Goal: Transaction & Acquisition: Purchase product/service

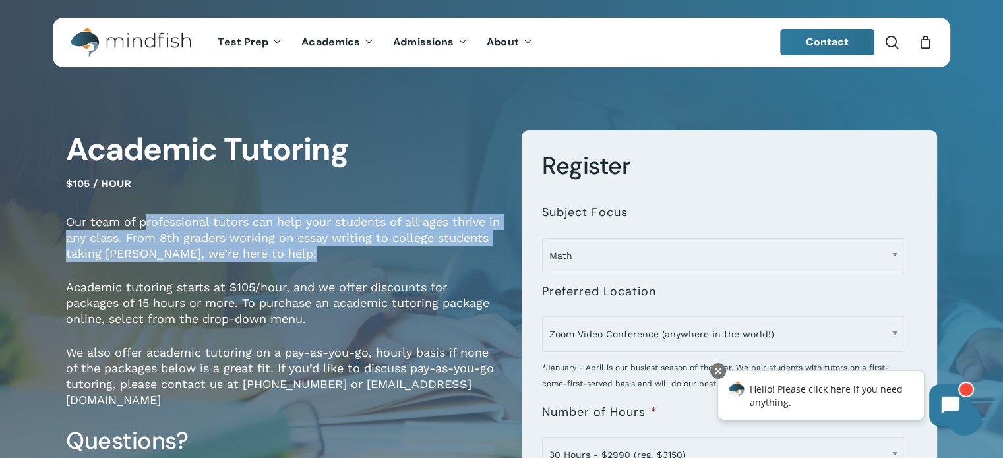
drag, startPoint x: 149, startPoint y: 220, endPoint x: 356, endPoint y: 262, distance: 211.1
click at [356, 262] on p "Our team of professional tutors can help your students of all ages thrive in an…" at bounding box center [284, 246] width 436 height 65
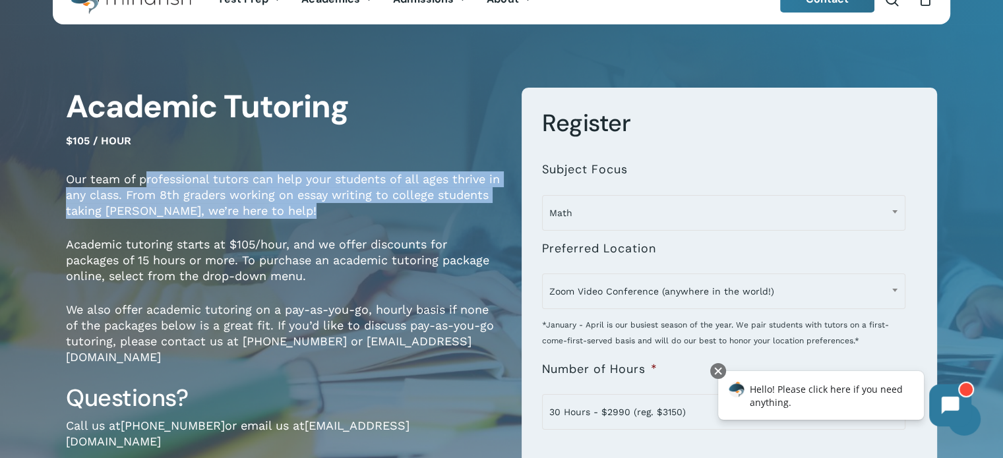
scroll to position [66, 0]
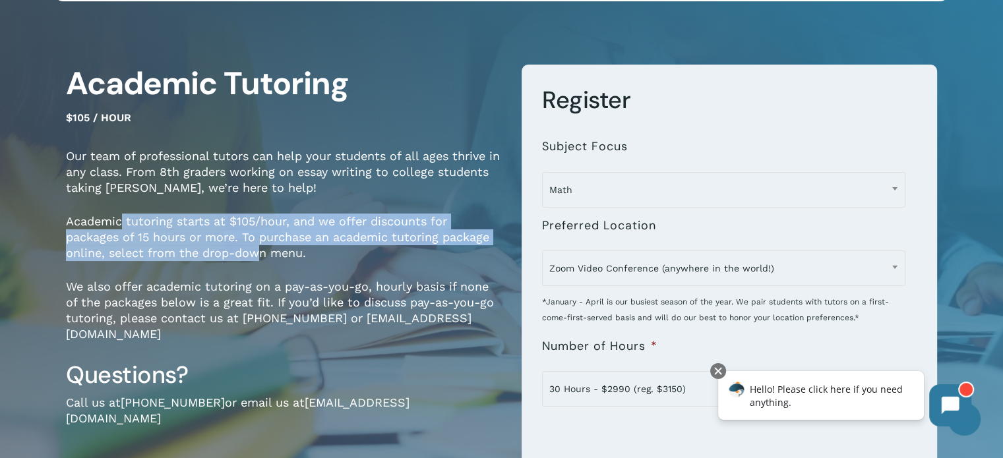
drag, startPoint x: 123, startPoint y: 218, endPoint x: 478, endPoint y: 209, distance: 354.8
click at [260, 252] on p "Academic tutoring starts at $105/hour, and we offer discounts for packages of 1…" at bounding box center [284, 246] width 436 height 65
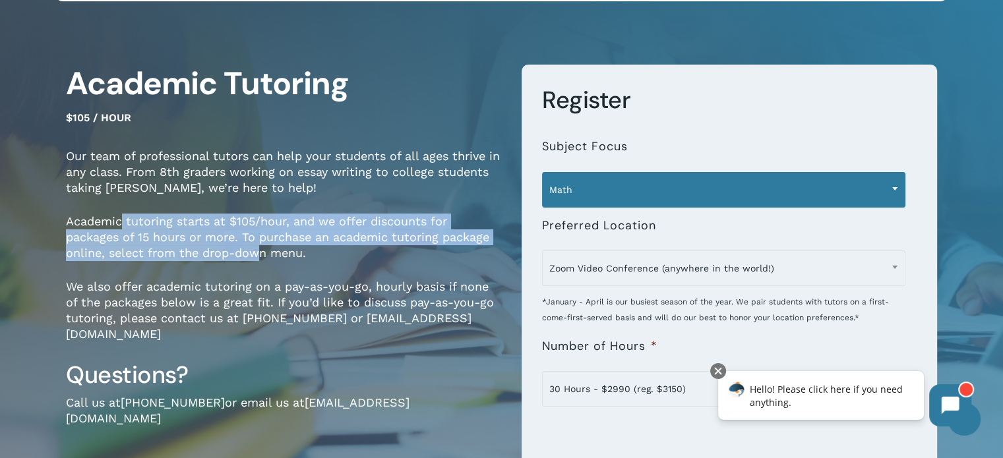
click at [562, 194] on span "Math" at bounding box center [724, 190] width 362 height 28
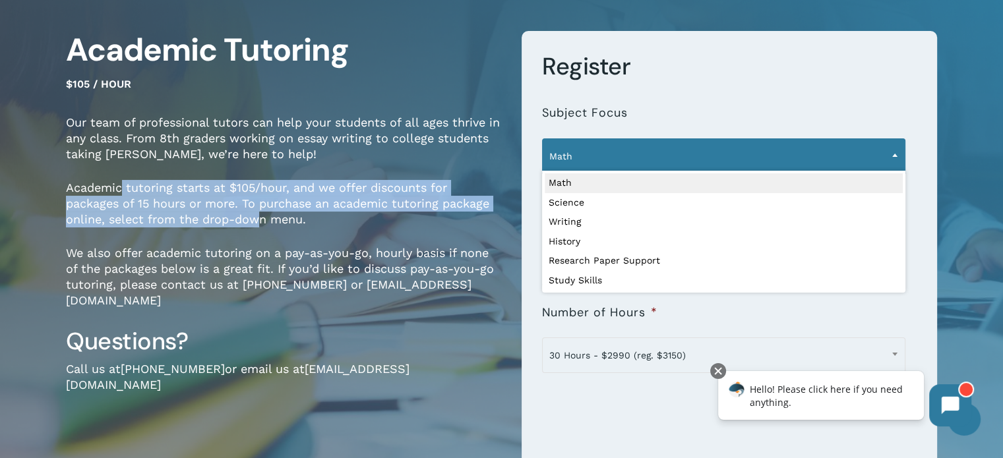
scroll to position [132, 0]
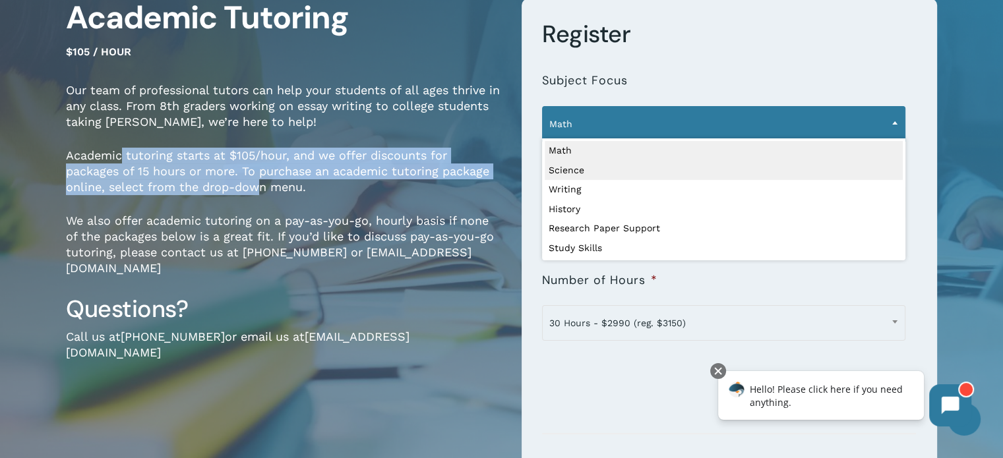
select select "*******"
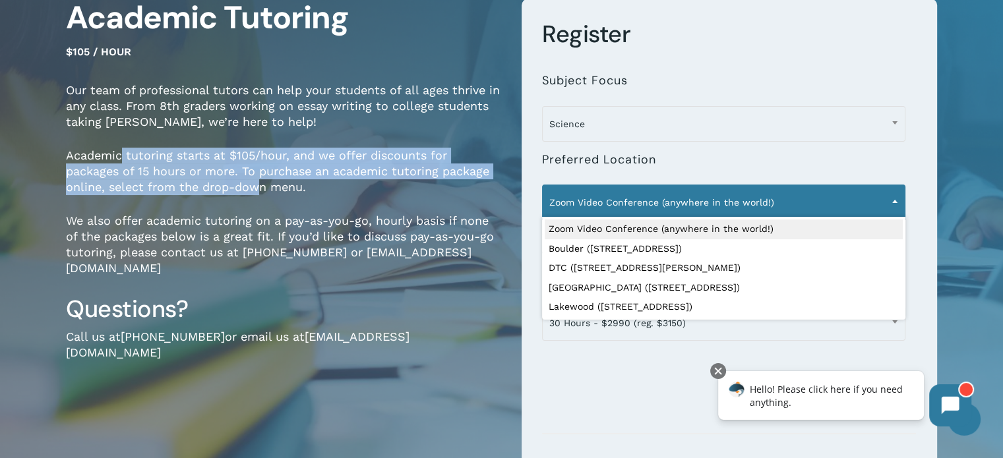
click at [565, 203] on span "Zoom Video Conference (anywhere in the world!)" at bounding box center [724, 203] width 362 height 28
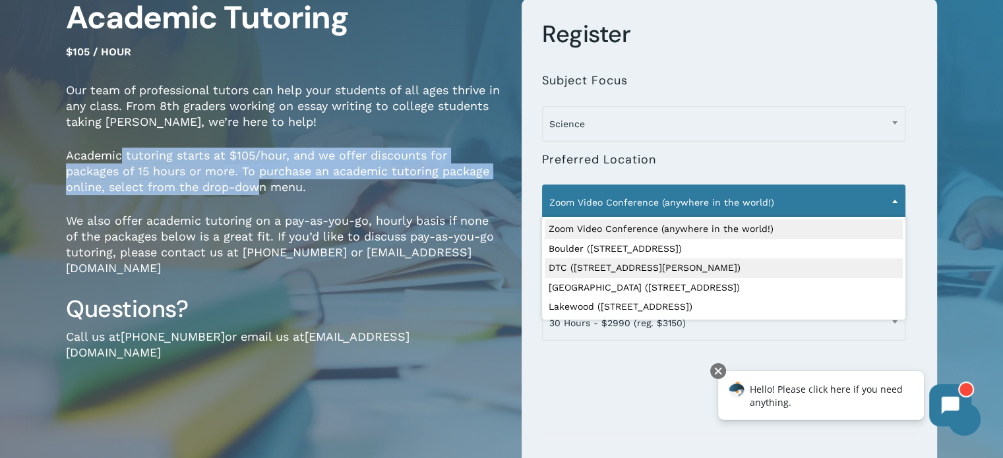
select select "**********"
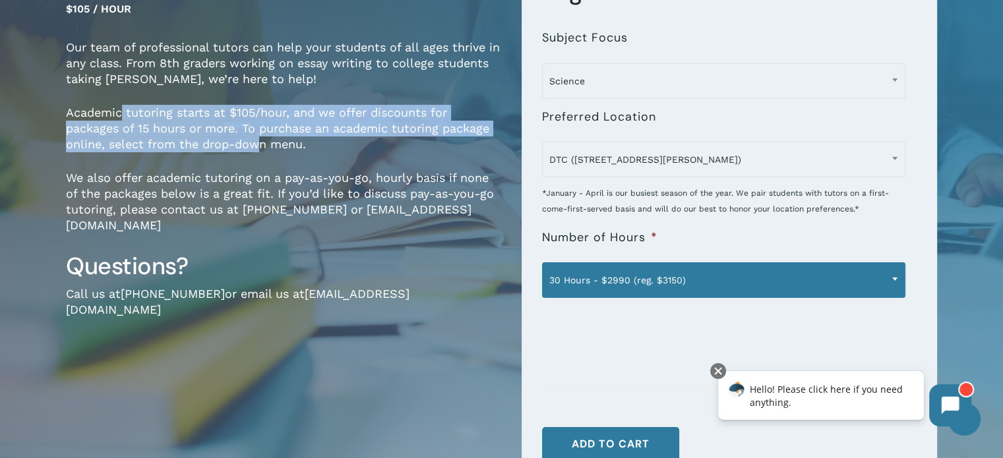
scroll to position [198, 0]
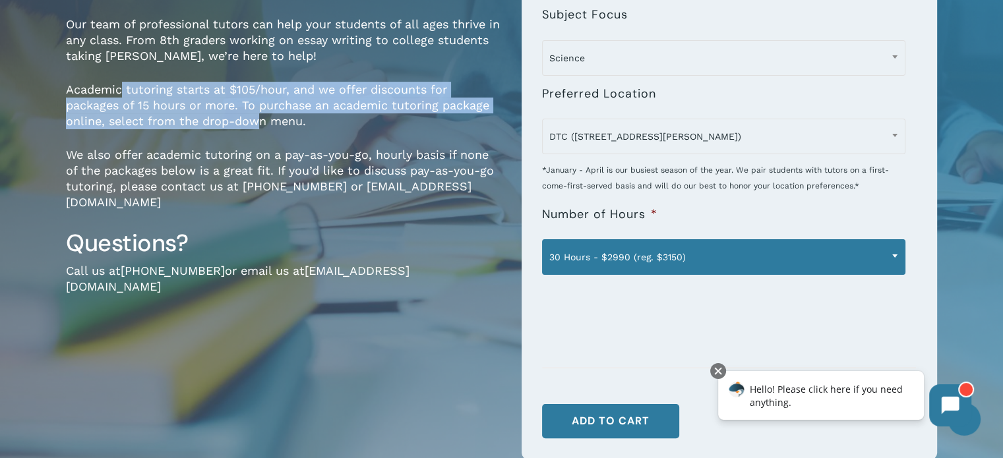
click at [573, 263] on span "30 Hours - $2990 (reg. $3150)" at bounding box center [724, 257] width 362 height 28
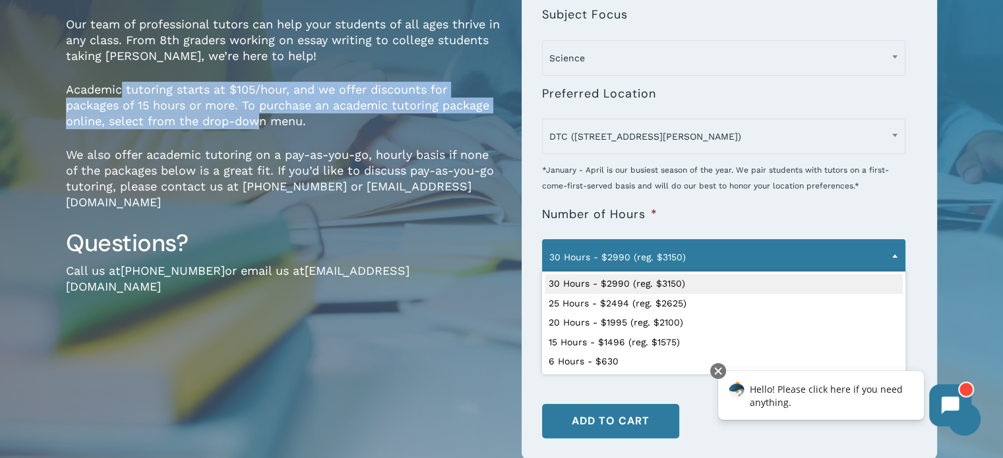
click at [790, 253] on span "30 Hours - $2990 (reg. $3150)" at bounding box center [724, 257] width 362 height 28
